Goal: Find specific page/section: Find specific page/section

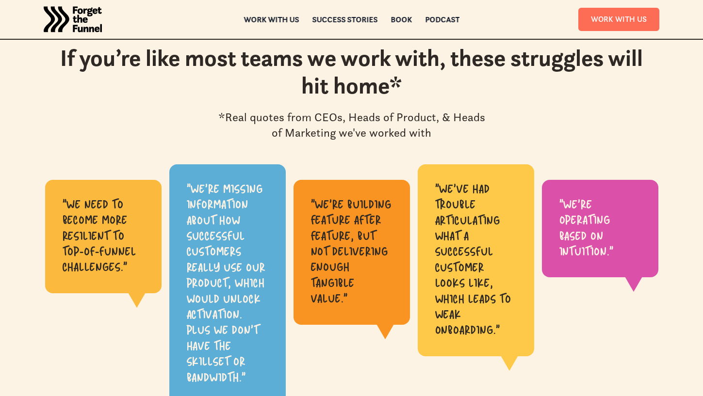
drag, startPoint x: 477, startPoint y: 42, endPoint x: 480, endPoint y: 60, distance: 18.3
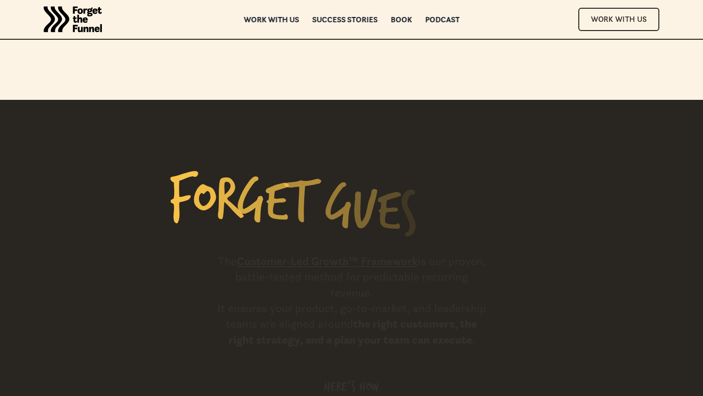
scroll to position [4982, 0]
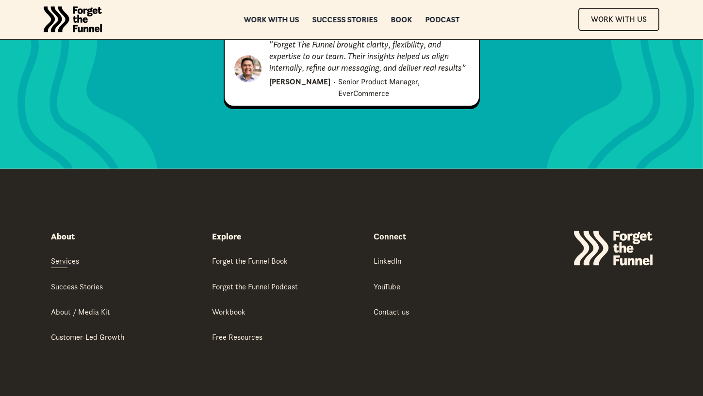
click at [73, 256] on div "Services" at bounding box center [65, 261] width 28 height 11
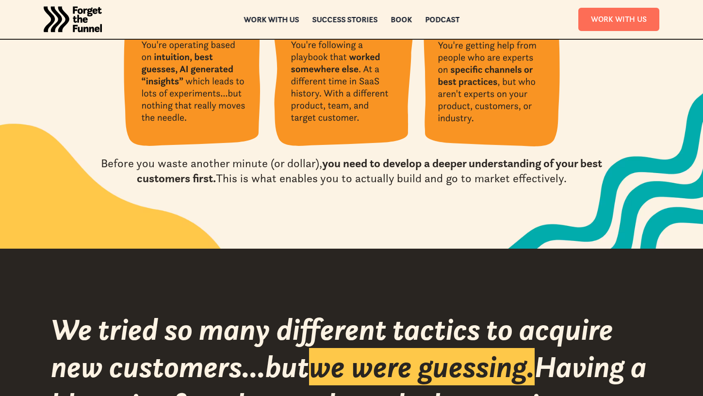
drag, startPoint x: 495, startPoint y: 273, endPoint x: 497, endPoint y: 389, distance: 116.4
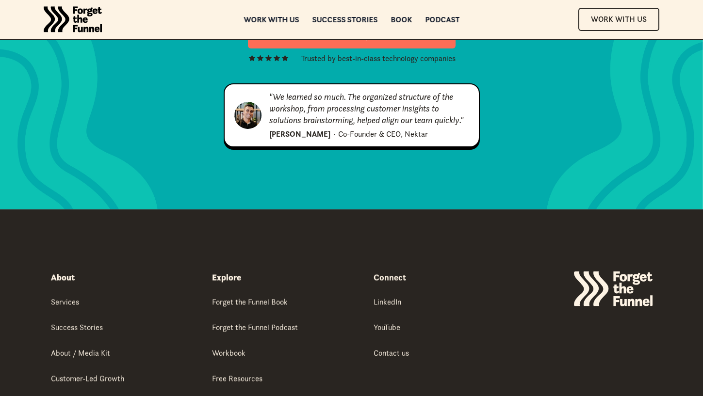
scroll to position [5080, 0]
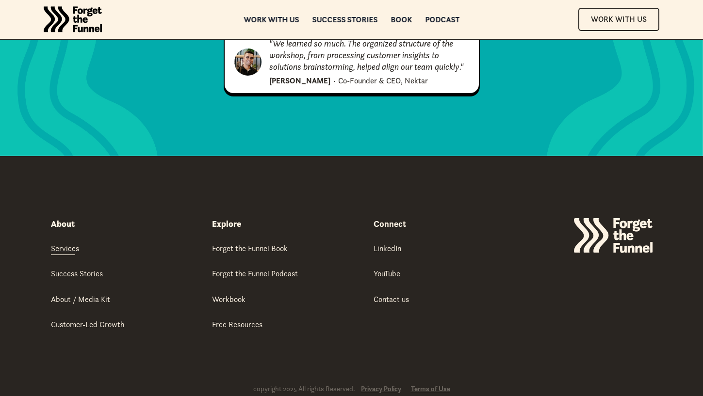
click at [58, 243] on div "Services" at bounding box center [65, 248] width 28 height 11
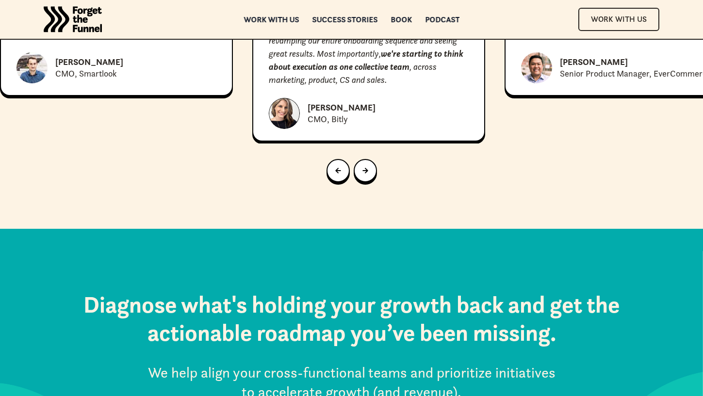
scroll to position [5080, 0]
